Goal: Find contact information: Find contact information

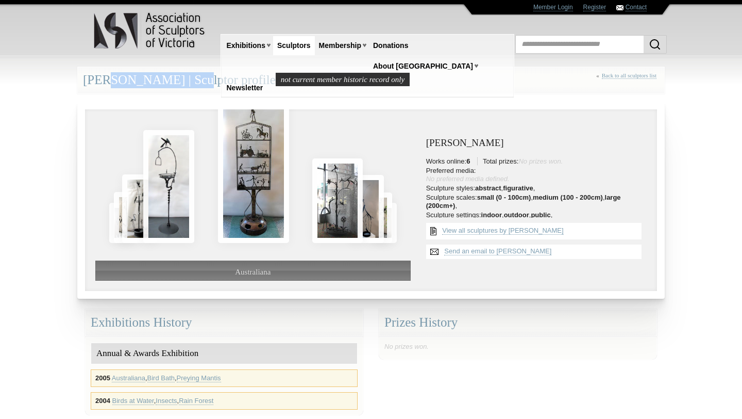
drag, startPoint x: 85, startPoint y: 79, endPoint x: 189, endPoint y: 81, distance: 104.1
click at [189, 81] on div "[PERSON_NAME] | Sculptor profile not current member historic record only « Back…" at bounding box center [371, 79] width 588 height 27
copy div "[PERSON_NAME]"
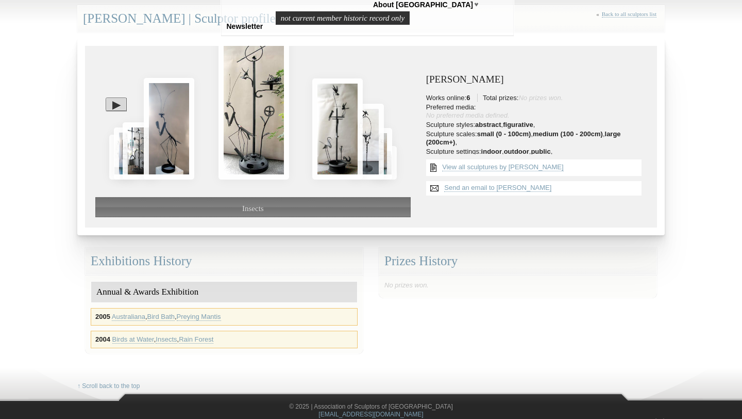
scroll to position [62, 0]
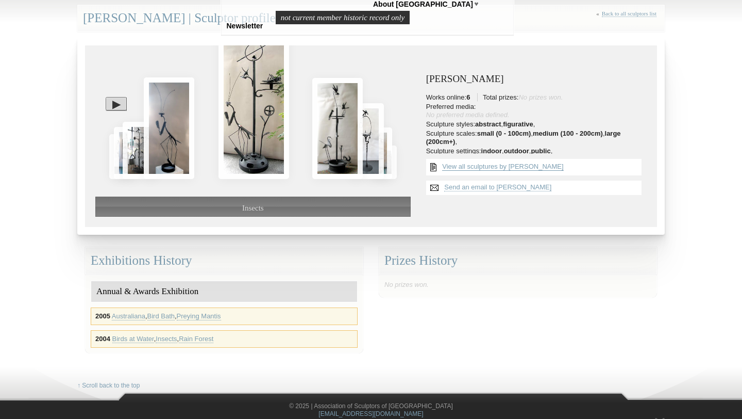
click at [482, 167] on link "View all sculptures by [PERSON_NAME]" at bounding box center [502, 166] width 121 height 8
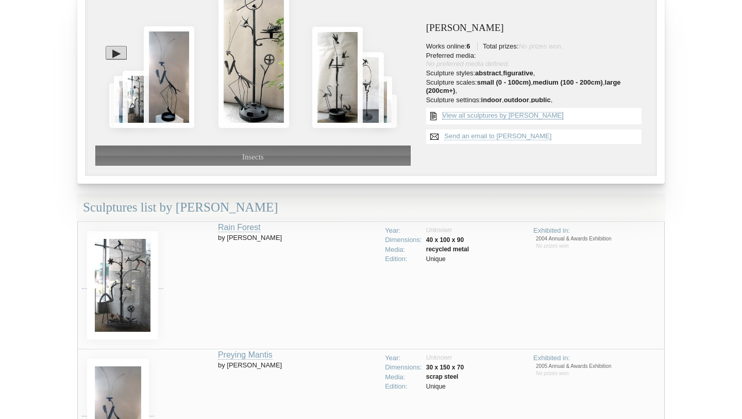
scroll to position [0, 0]
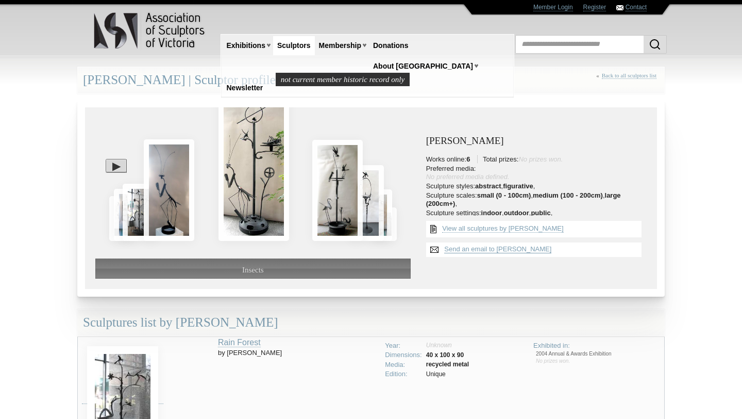
click at [489, 249] on link "Send an email to [PERSON_NAME]" at bounding box center [497, 249] width 107 height 8
